Goal: Task Accomplishment & Management: Manage account settings

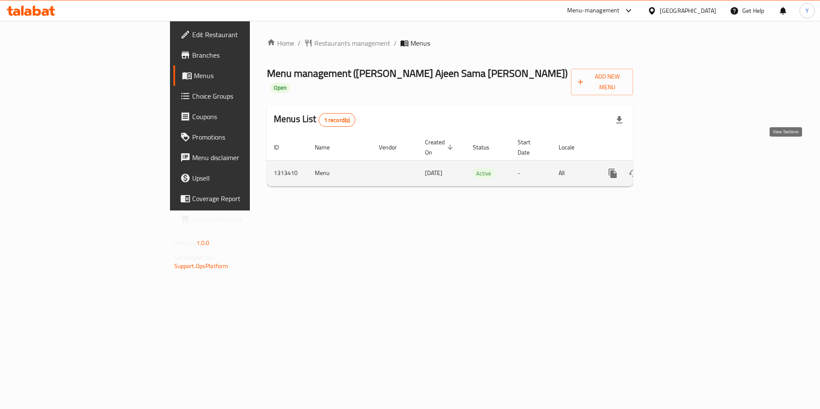
click at [679, 168] on icon "enhanced table" at bounding box center [674, 173] width 10 height 10
click at [678, 169] on icon "enhanced table" at bounding box center [674, 173] width 8 height 8
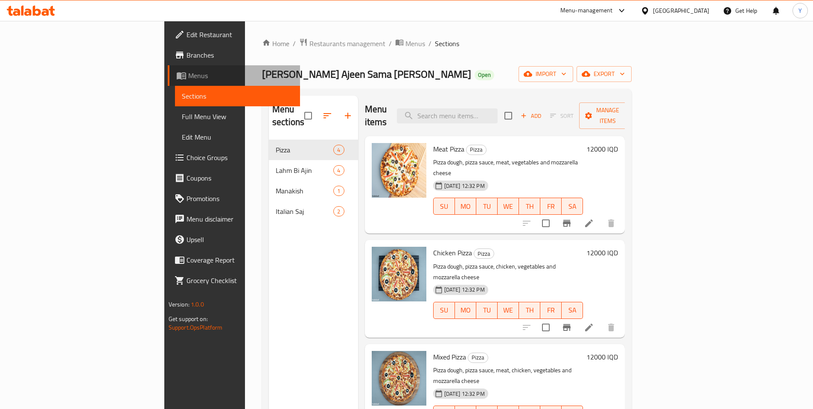
click at [188, 77] on span "Menus" at bounding box center [240, 75] width 105 height 10
